Goal: Find specific page/section: Find specific page/section

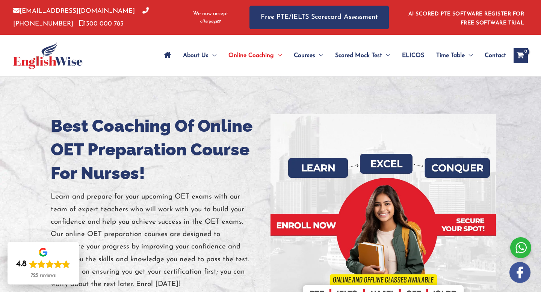
click at [495, 55] on span "Contact" at bounding box center [494, 55] width 21 height 26
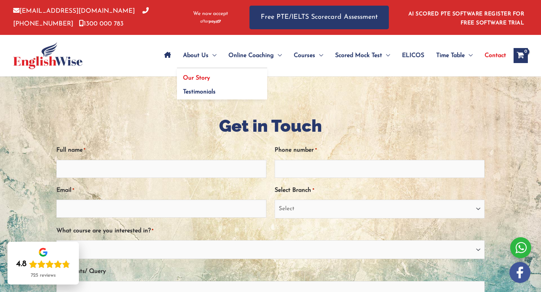
click at [202, 77] on span "Our Story" at bounding box center [196, 78] width 27 height 6
